Goal: Task Accomplishment & Management: Use online tool/utility

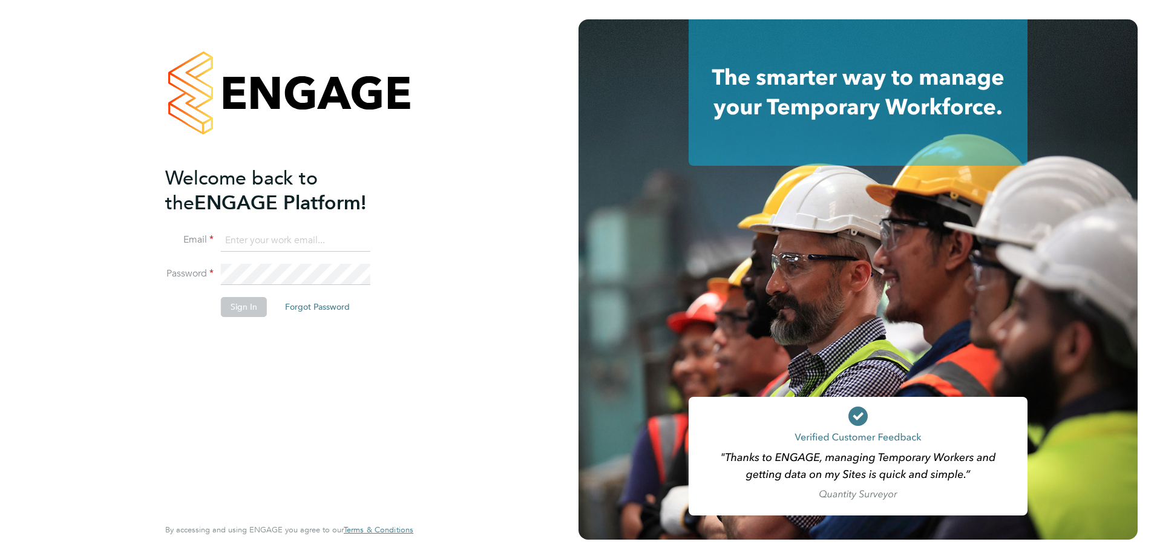
drag, startPoint x: 312, startPoint y: 238, endPoint x: 304, endPoint y: 244, distance: 9.5
click at [310, 238] on input at bounding box center [295, 241] width 149 height 22
type input "charlie.cousens@vistry.co.uk"
click at [240, 306] on button "Sign In" at bounding box center [244, 306] width 46 height 19
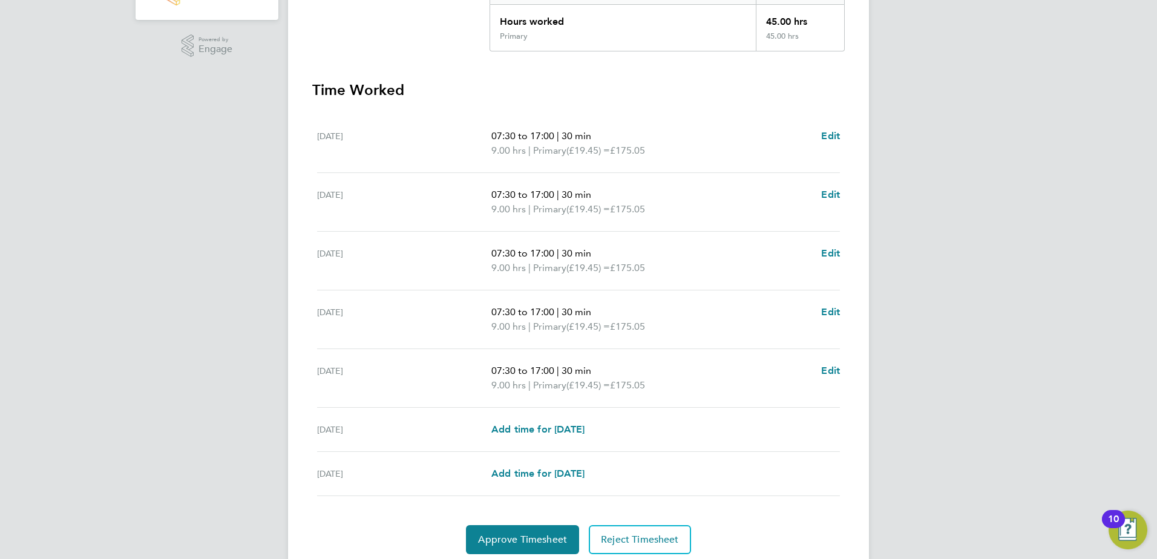
scroll to position [325, 0]
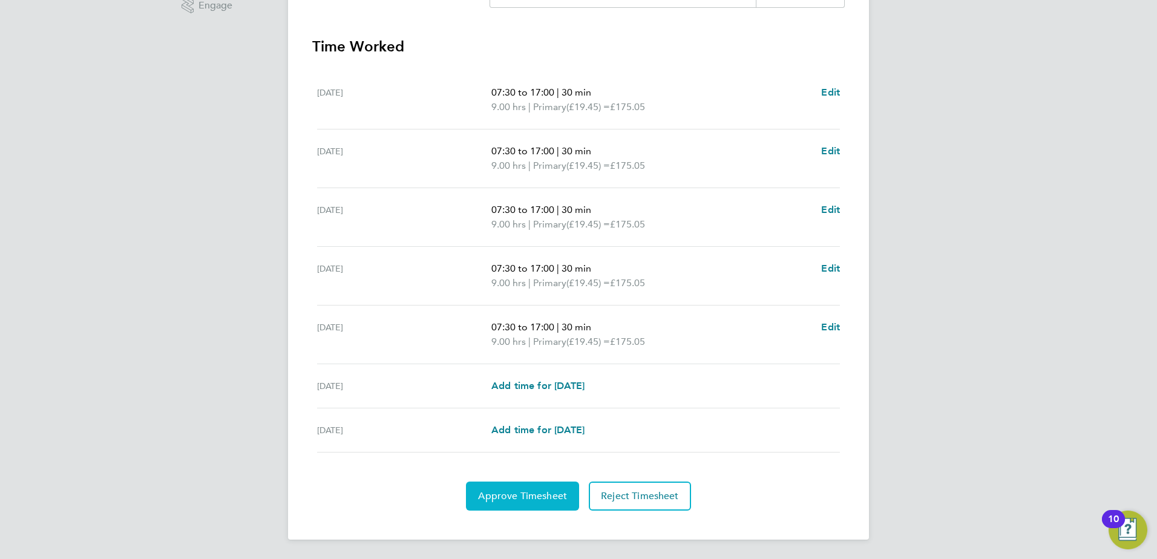
click at [520, 498] on span "Approve Timesheet" at bounding box center [522, 496] width 89 height 12
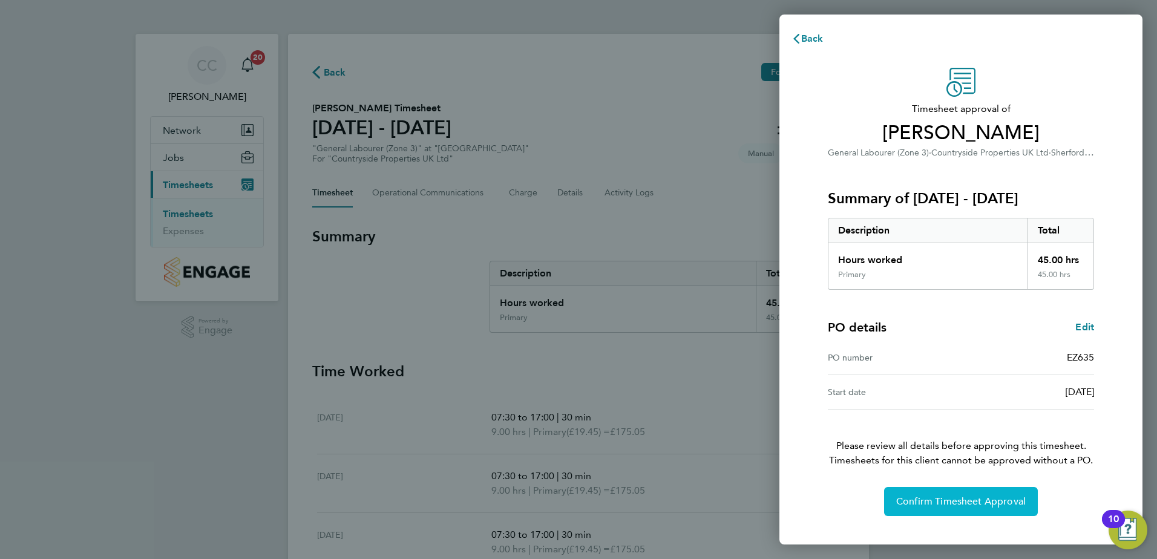
click at [967, 499] on span "Confirm Timesheet Approval" at bounding box center [960, 502] width 129 height 12
